Goal: Navigation & Orientation: Understand site structure

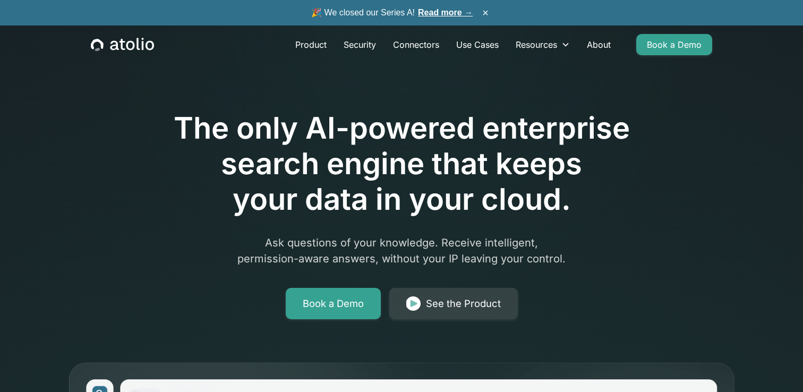
click at [444, 12] on link "Read more →" at bounding box center [445, 12] width 55 height 9
click at [369, 47] on link "Security" at bounding box center [359, 44] width 49 height 21
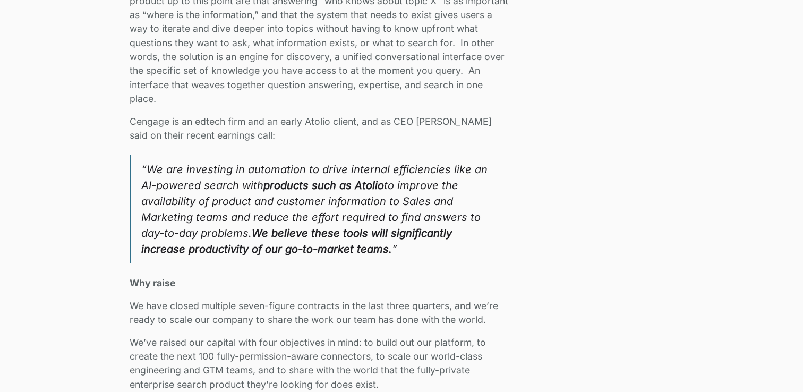
scroll to position [1543, 0]
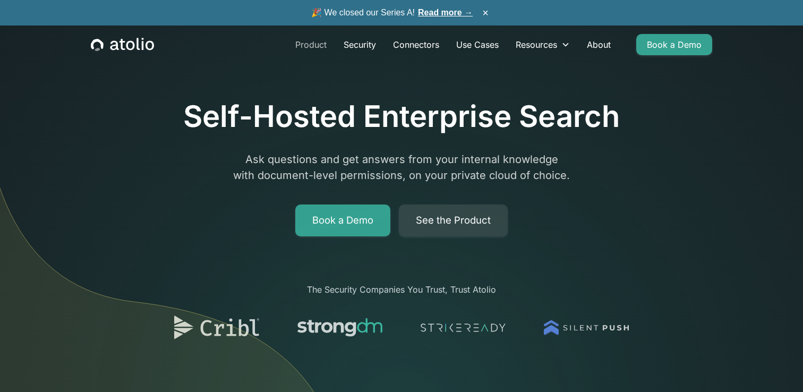
click at [316, 44] on link "Product" at bounding box center [311, 44] width 48 height 21
